Goal: Entertainment & Leisure: Browse casually

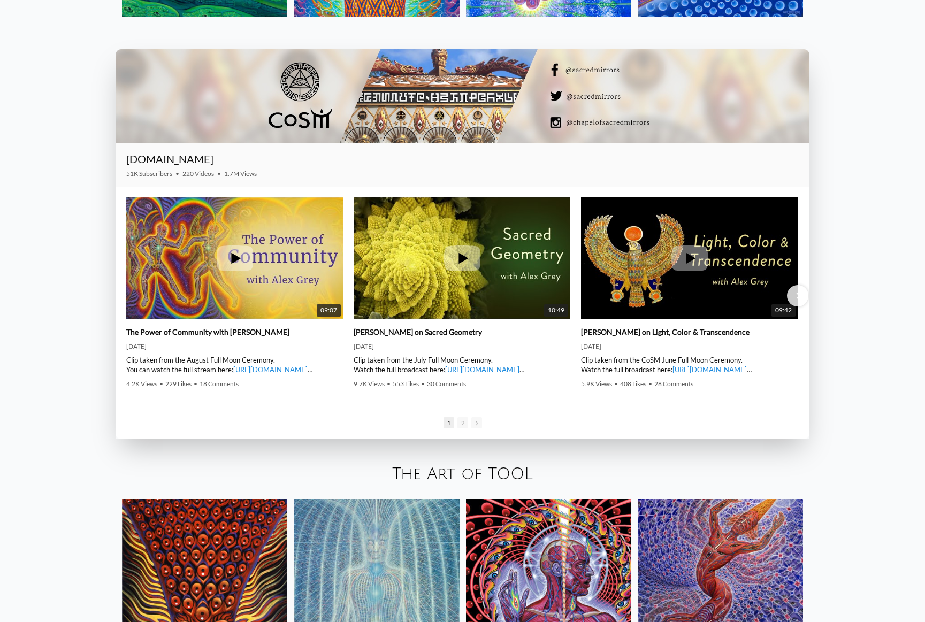
scroll to position [2032, 0]
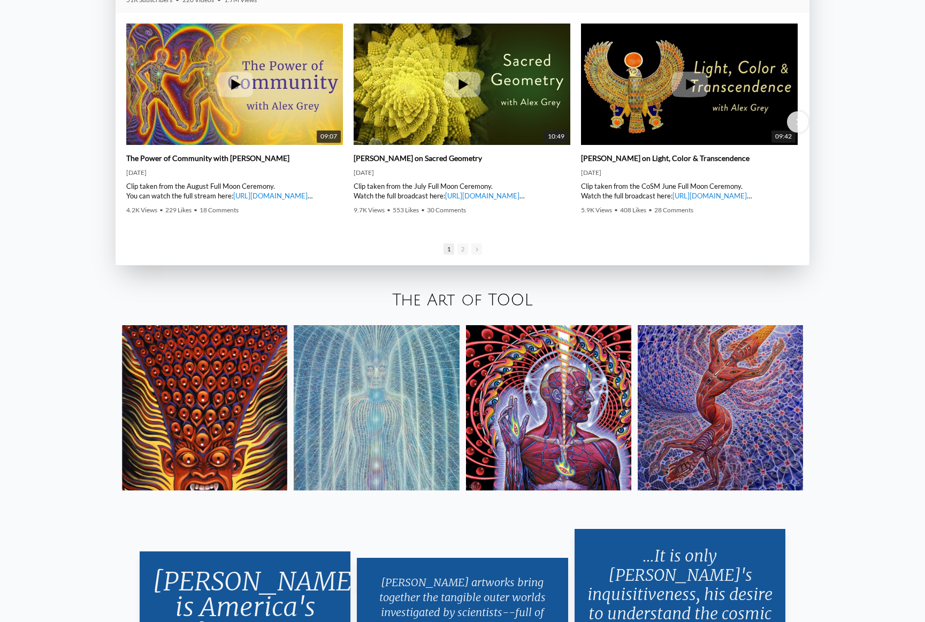
click at [466, 300] on link "The Art of TOOL" at bounding box center [462, 300] width 141 height 18
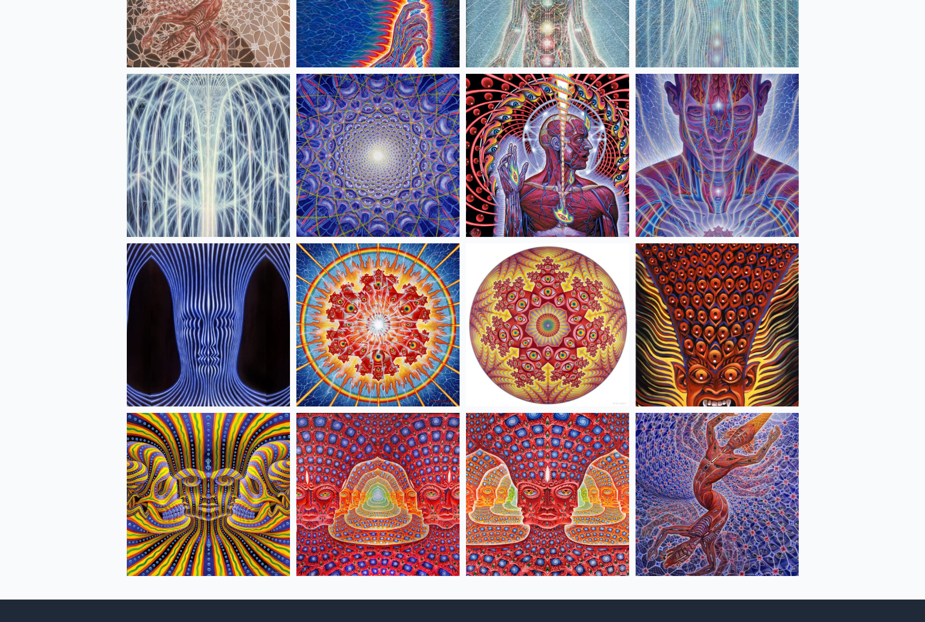
scroll to position [210, 0]
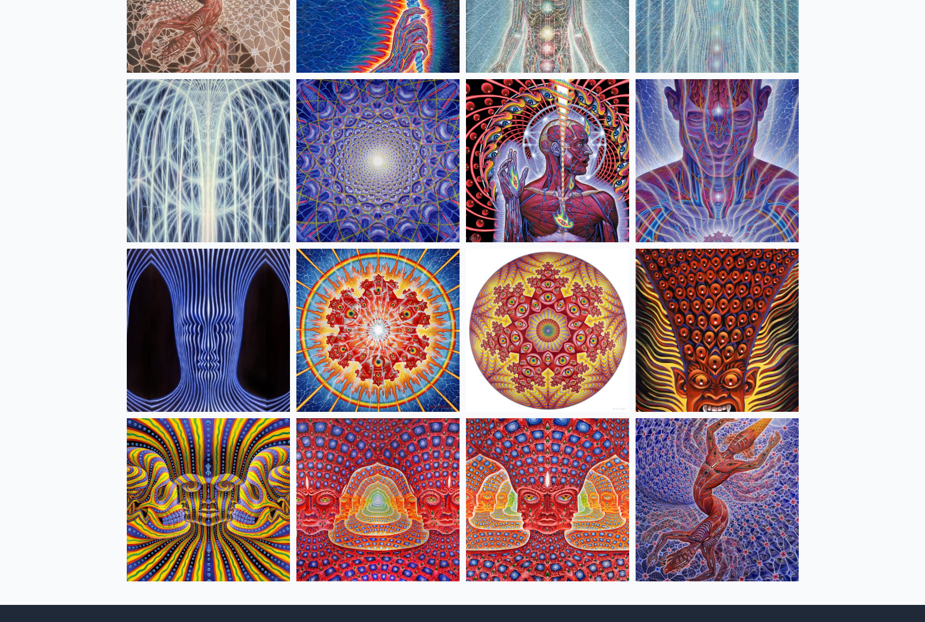
click at [706, 312] on img at bounding box center [716, 330] width 163 height 163
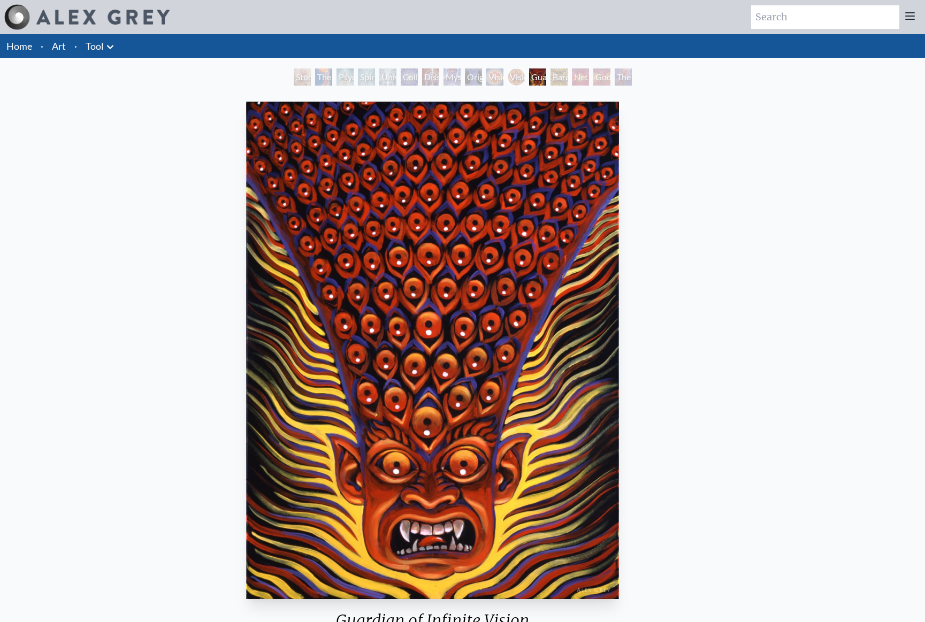
click at [422, 263] on img "12 / 16" at bounding box center [432, 350] width 372 height 497
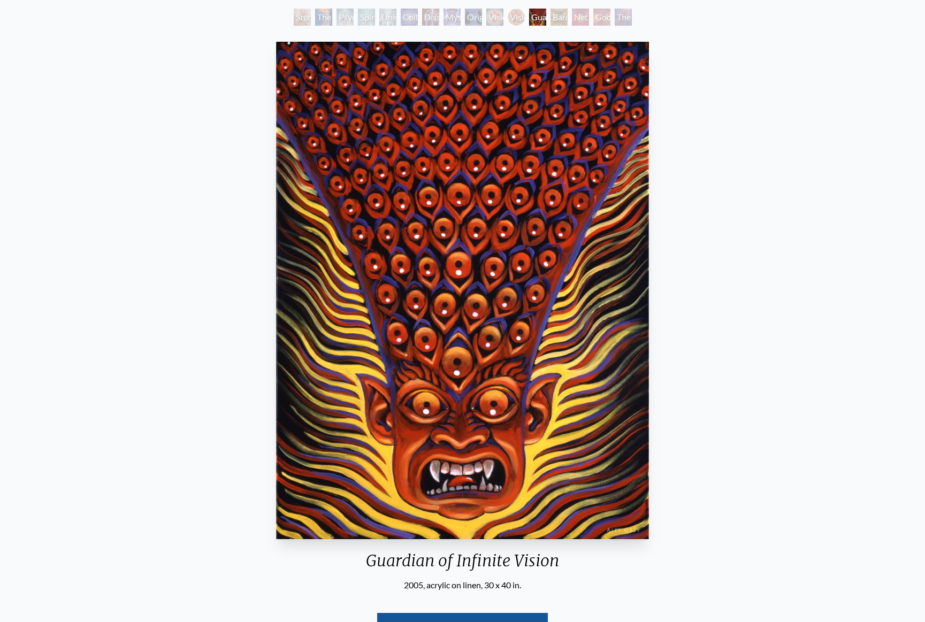
scroll to position [239, 0]
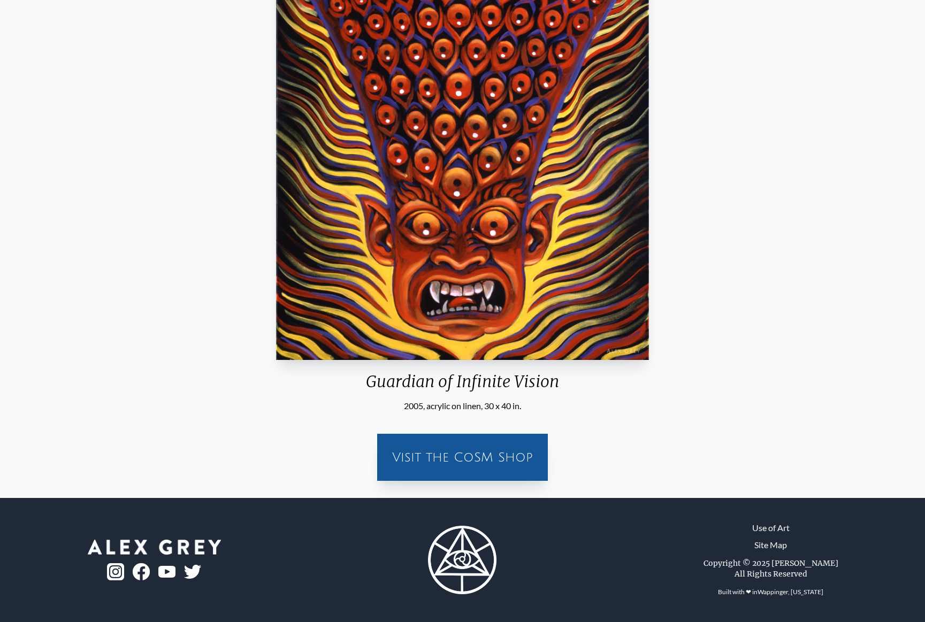
click at [484, 453] on div "Visit the CoSM Shop" at bounding box center [462, 457] width 158 height 34
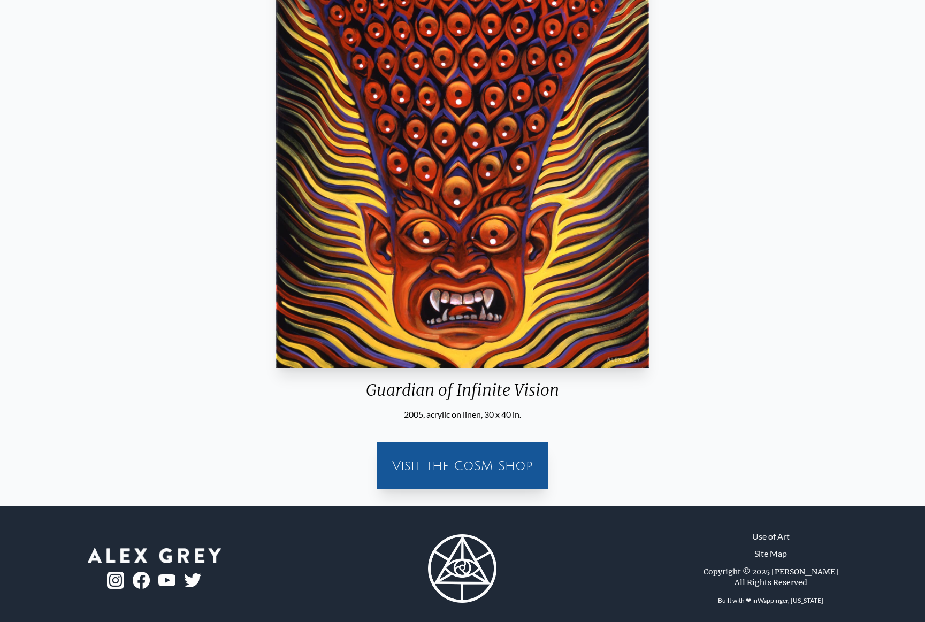
scroll to position [0, 0]
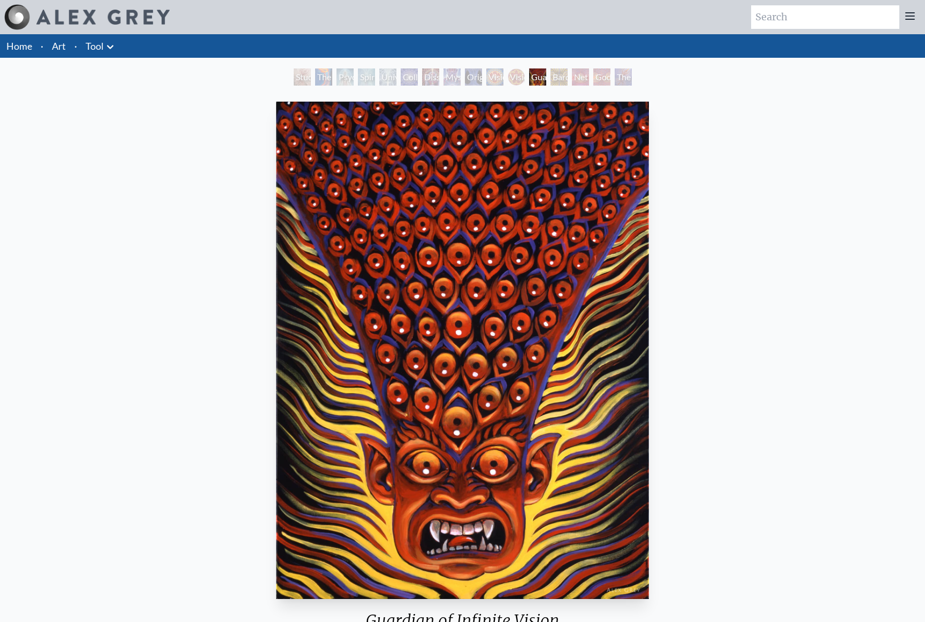
click at [54, 50] on link "Art" at bounding box center [59, 46] width 14 height 15
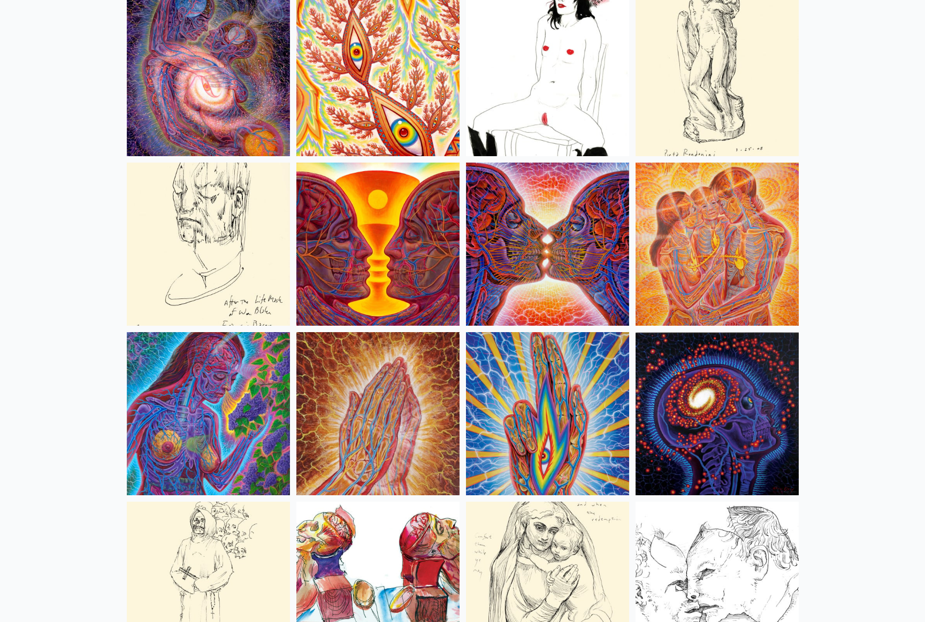
scroll to position [3690, 0]
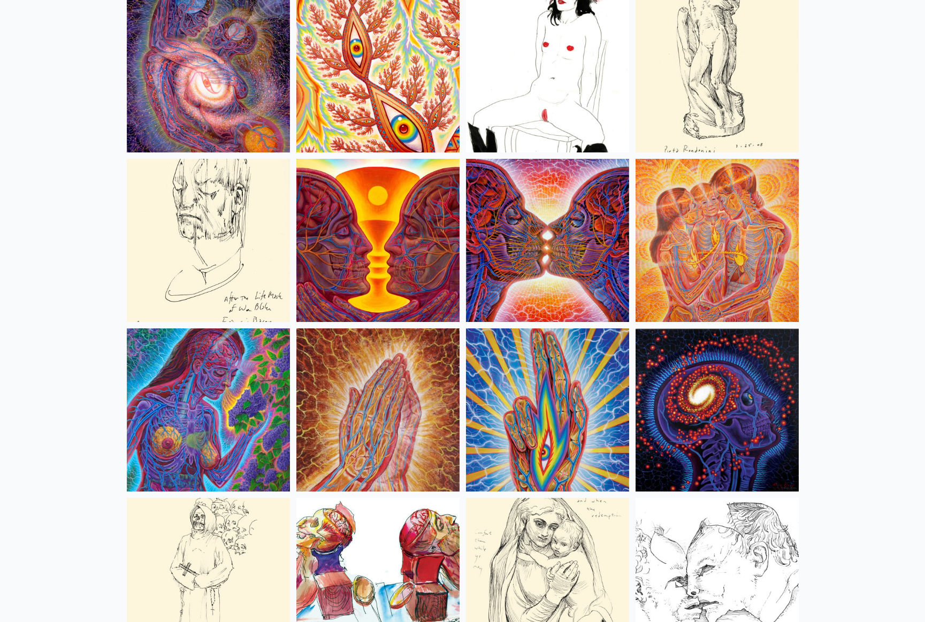
click at [588, 58] on img at bounding box center [547, 70] width 163 height 163
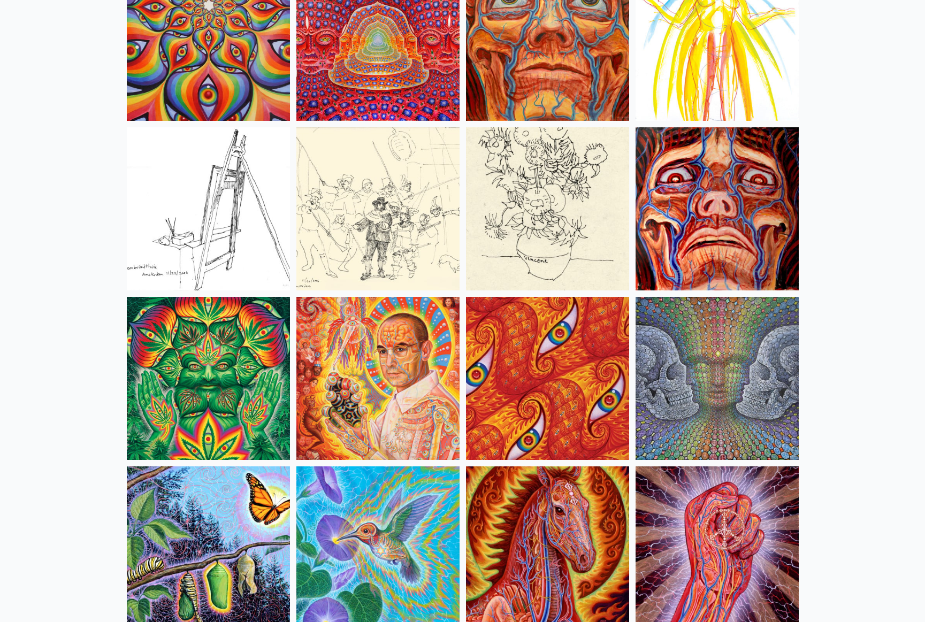
scroll to position [5080, 0]
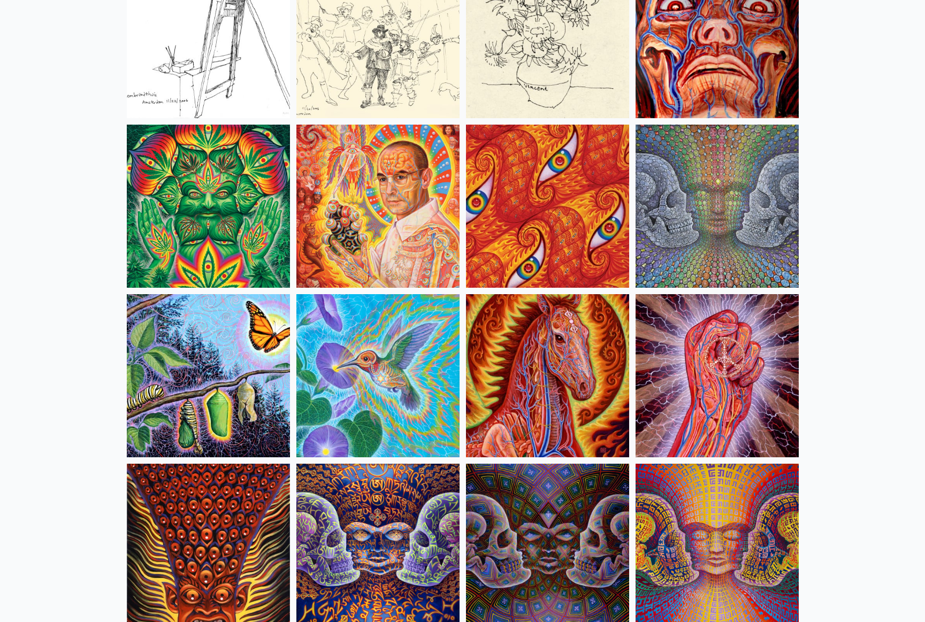
click at [541, 185] on img at bounding box center [547, 206] width 163 height 163
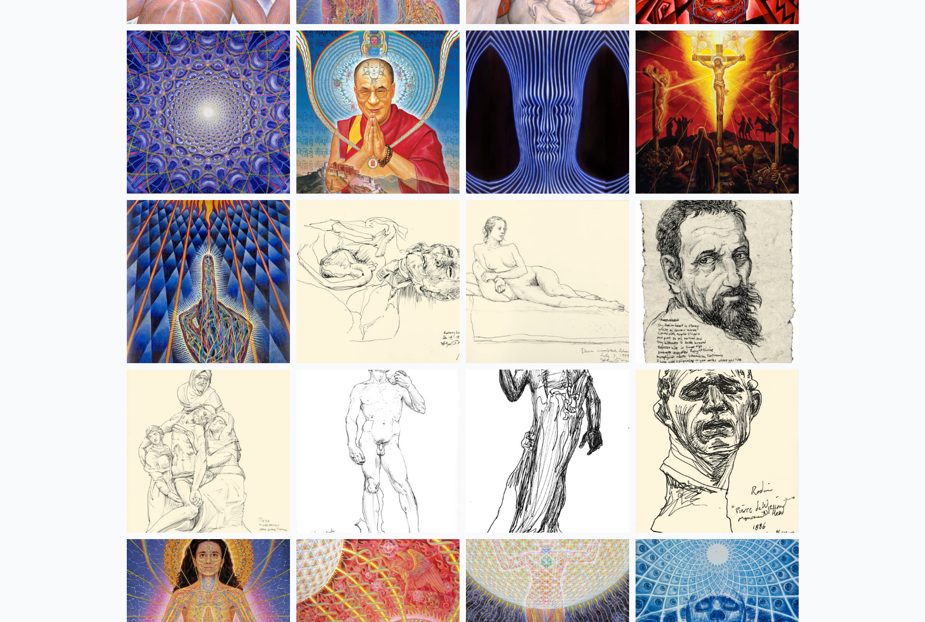
scroll to position [9412, 0]
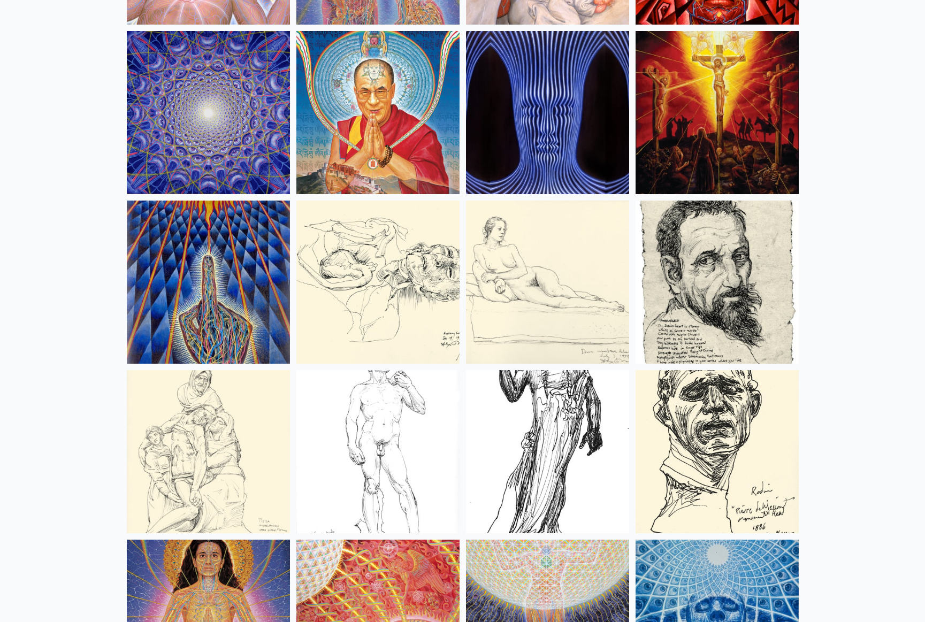
click at [721, 139] on img at bounding box center [716, 112] width 163 height 163
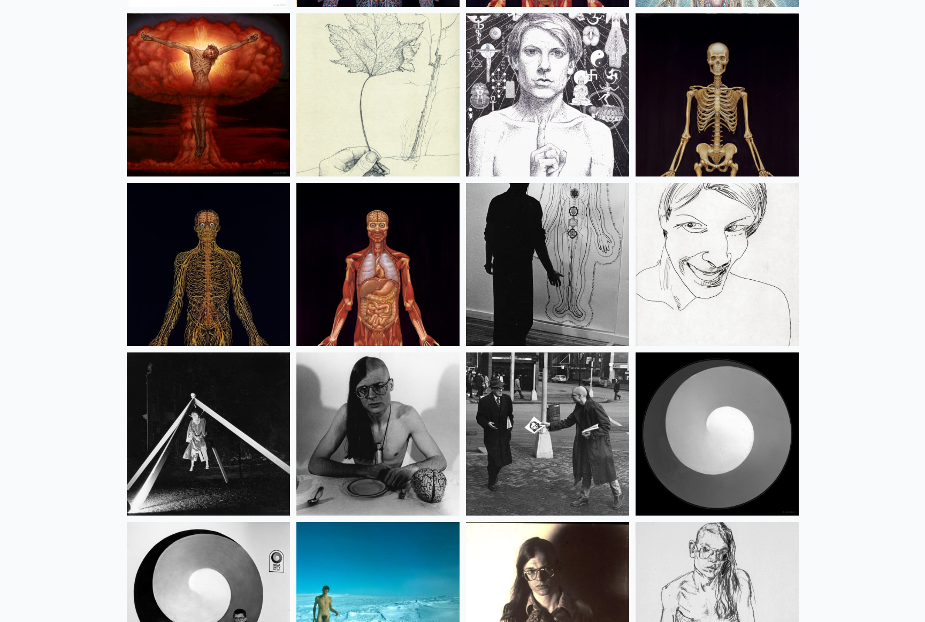
scroll to position [13423, 0]
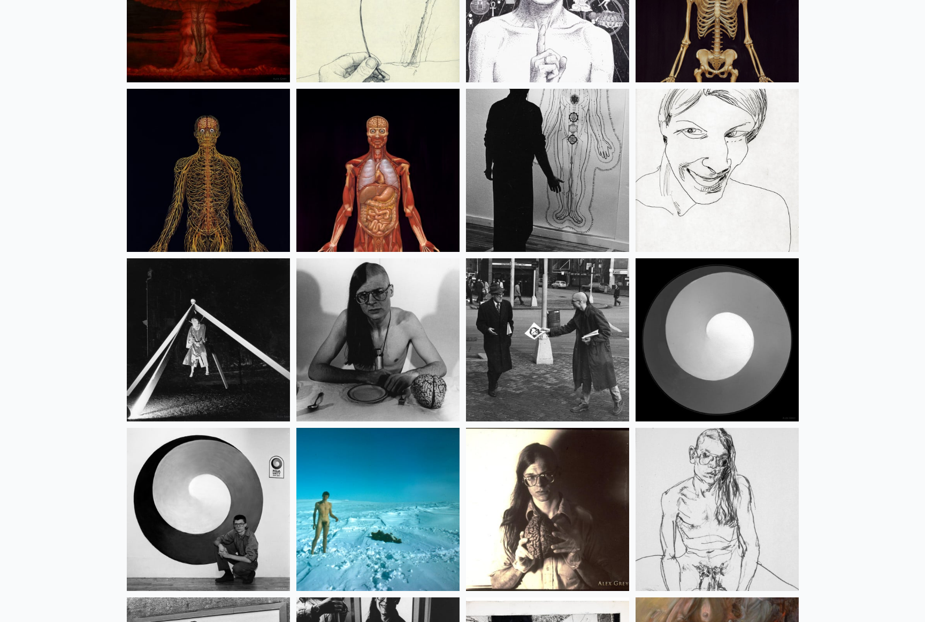
click at [401, 142] on img at bounding box center [377, 170] width 163 height 163
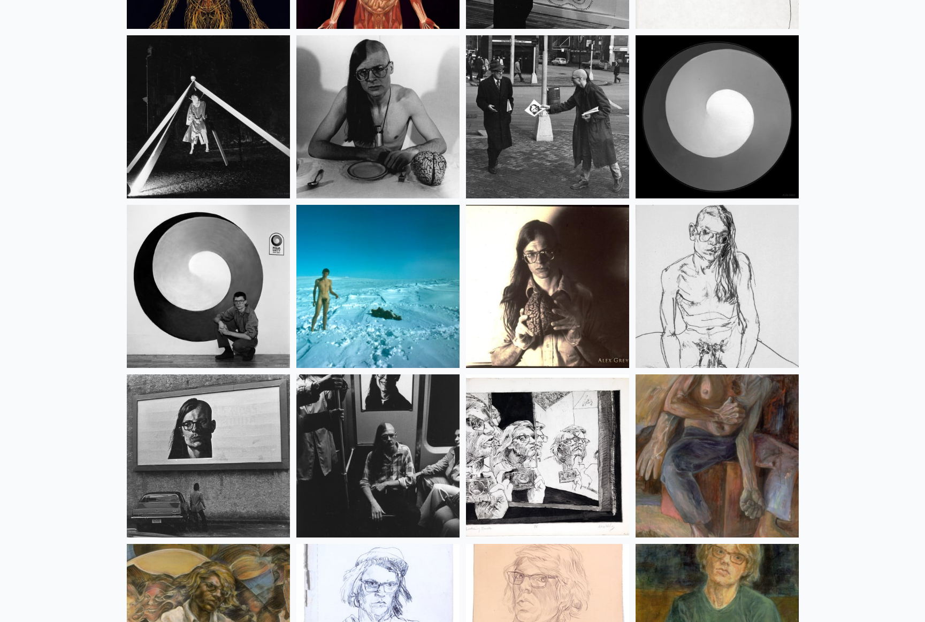
scroll to position [13690, 0]
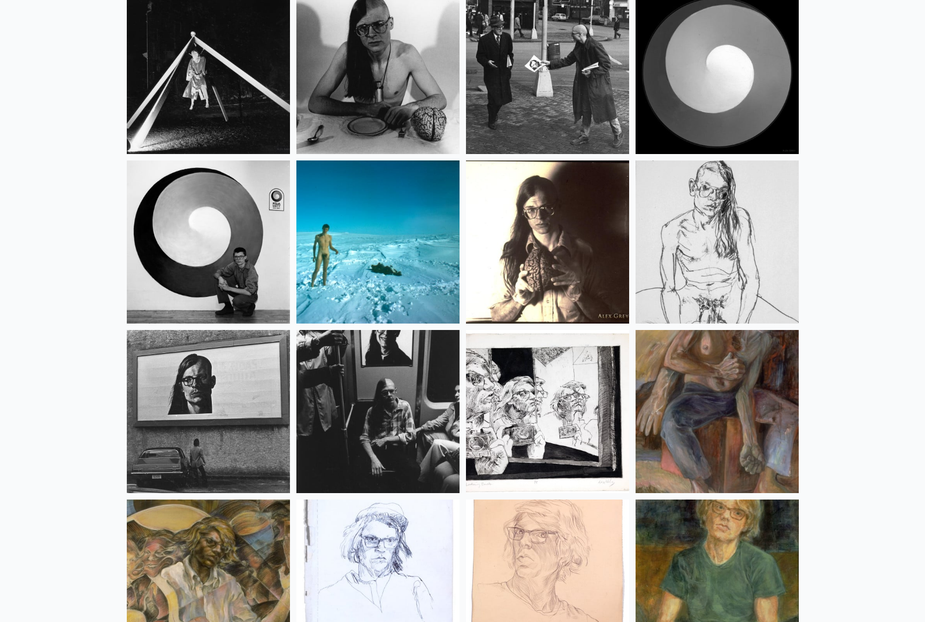
click at [725, 232] on img at bounding box center [716, 241] width 163 height 163
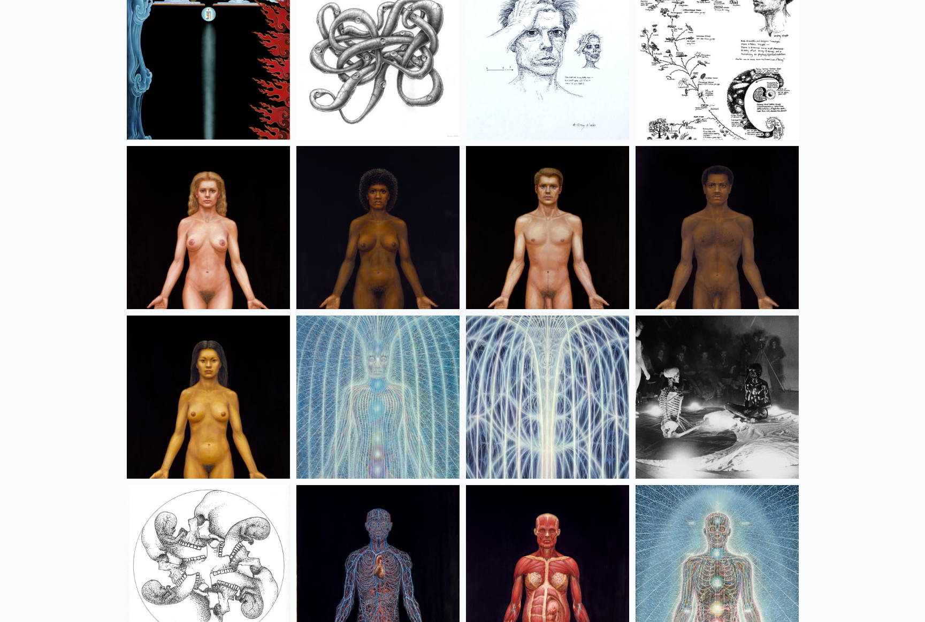
scroll to position [12604, 0]
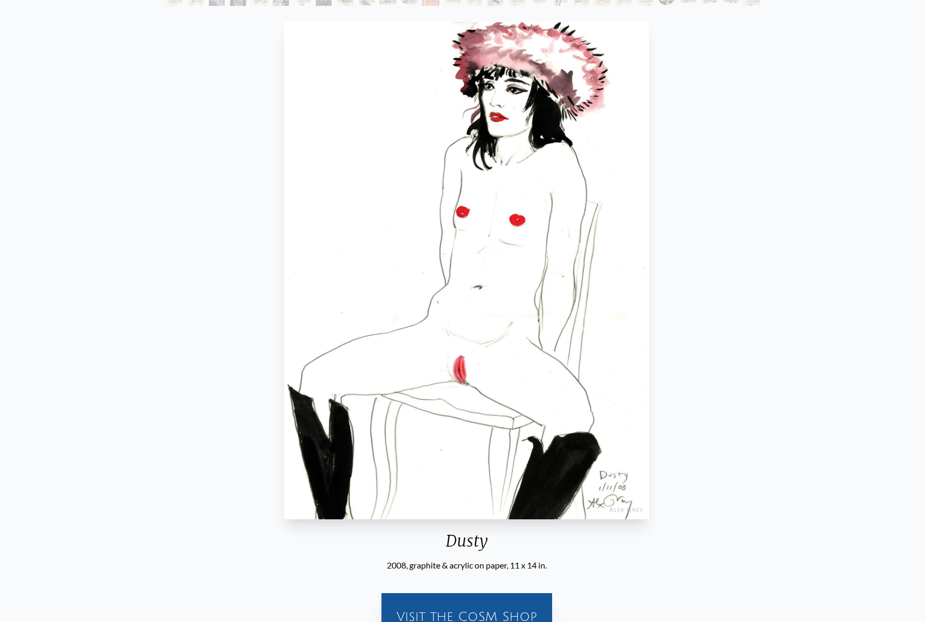
scroll to position [107, 0]
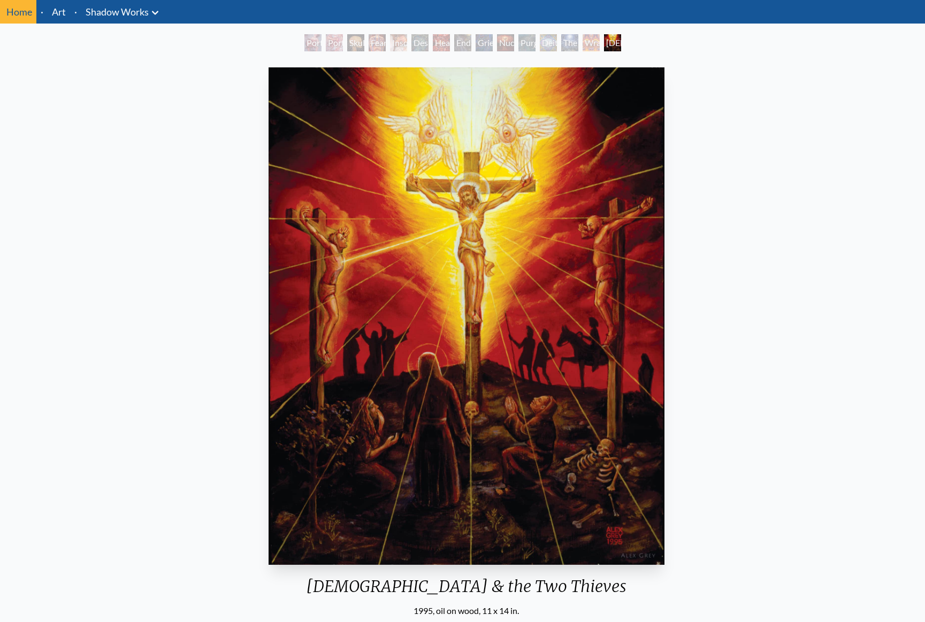
scroll to position [53, 0]
